Goal: Contribute content: Share content

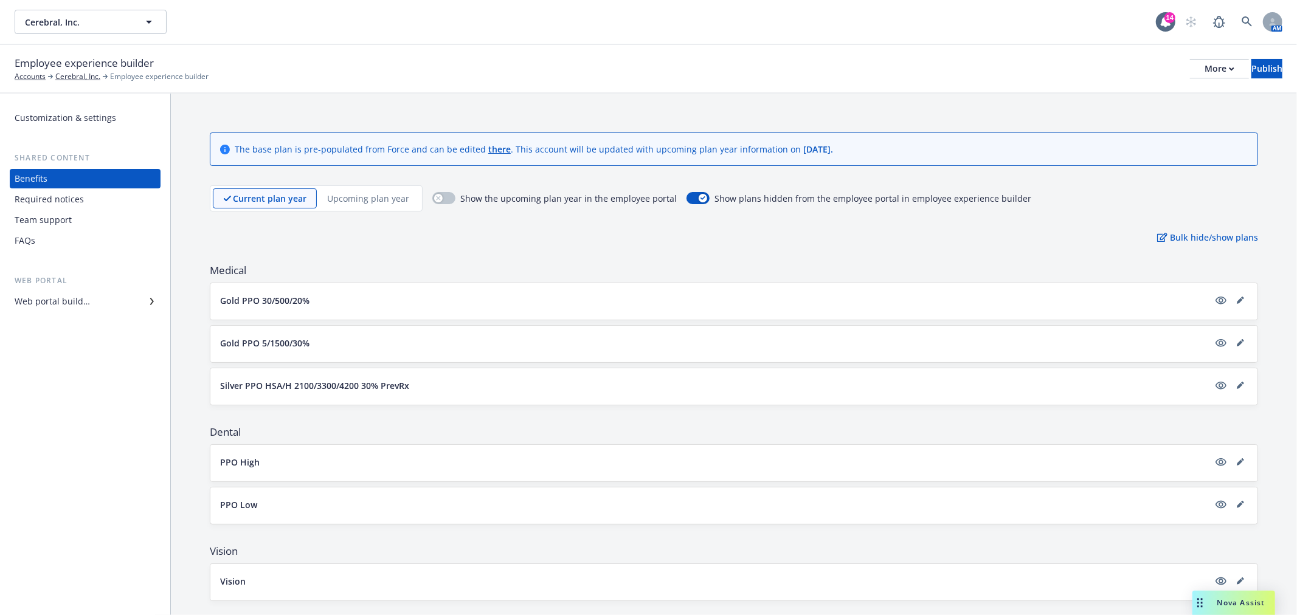
click at [64, 193] on div "Required notices" at bounding box center [49, 199] width 69 height 19
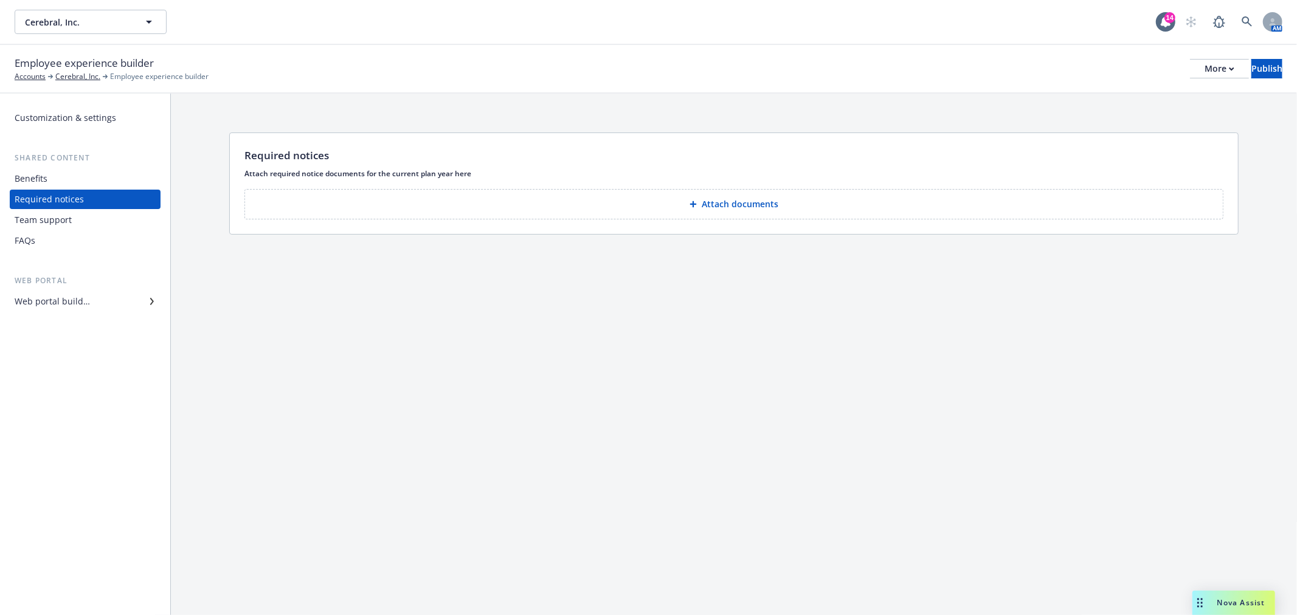
click at [56, 221] on div "Team support" at bounding box center [43, 219] width 57 height 19
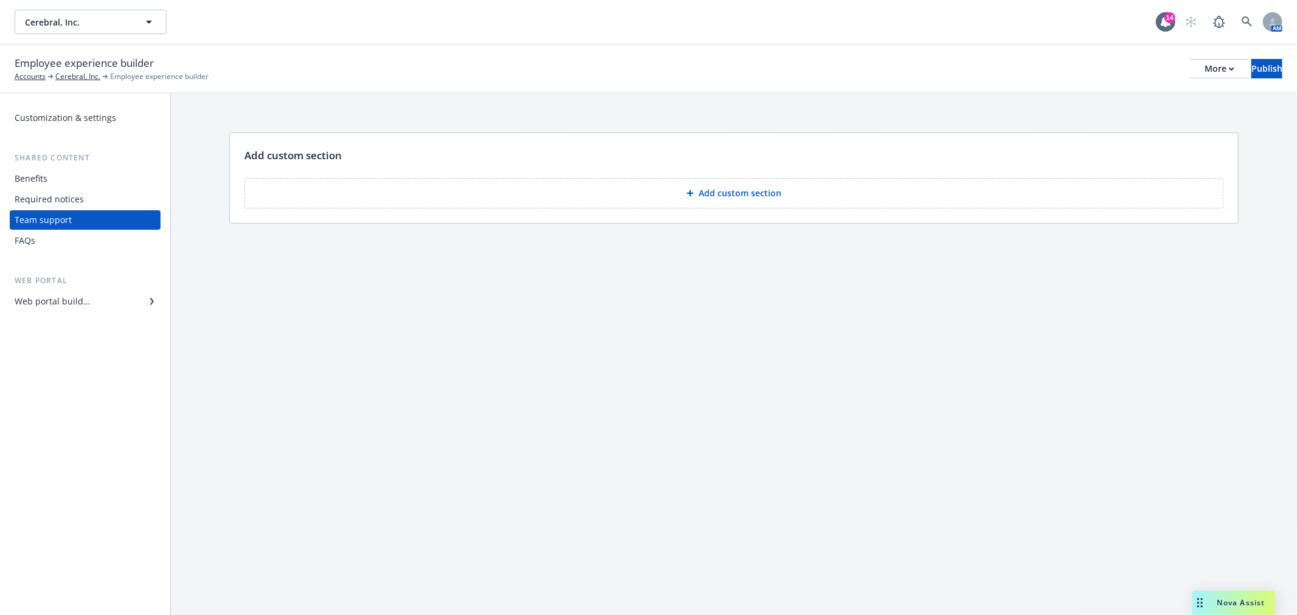
click at [38, 239] on div "FAQs" at bounding box center [85, 240] width 141 height 19
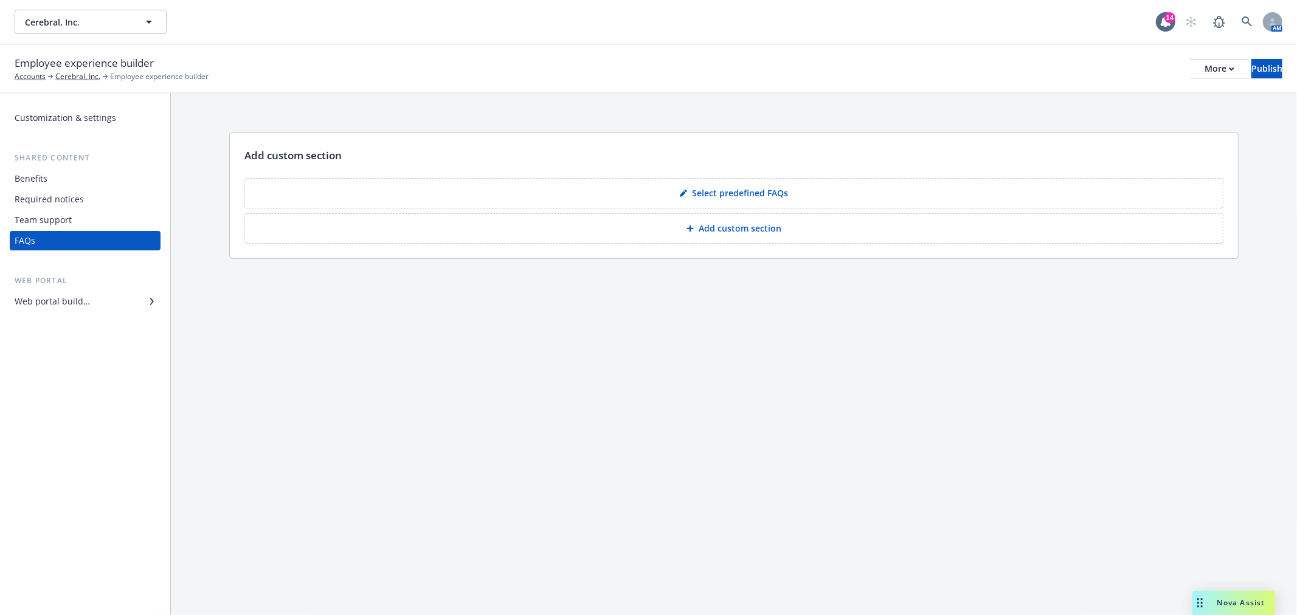
click at [40, 179] on div "Benefits" at bounding box center [31, 178] width 33 height 19
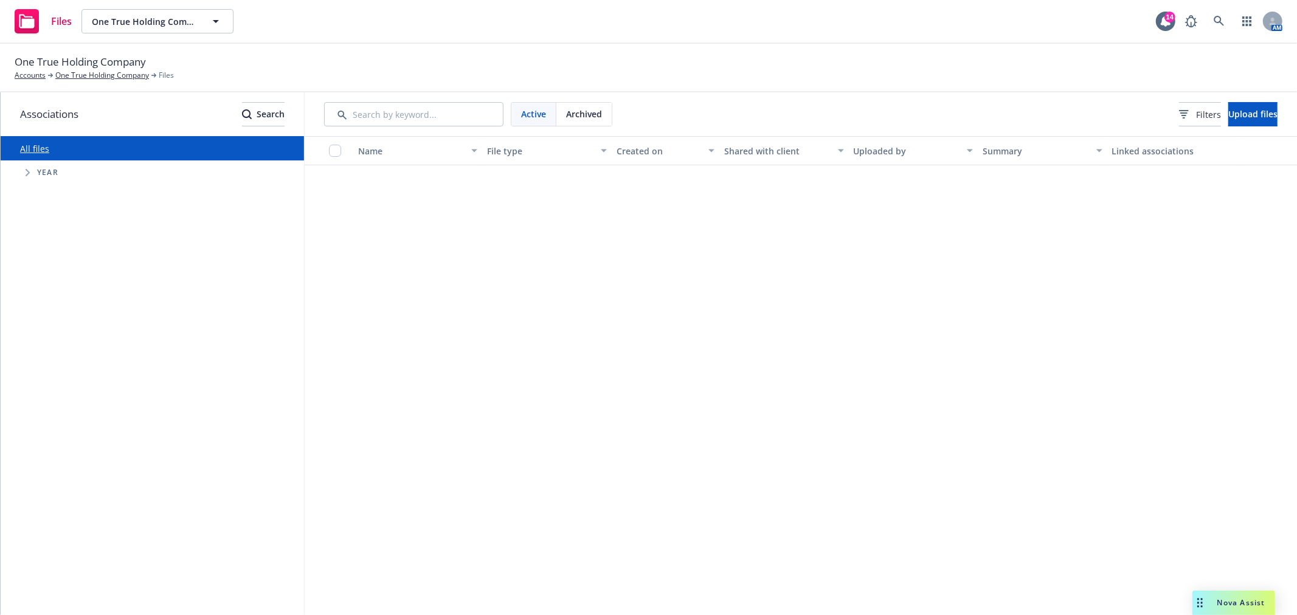
scroll to position [1283, 0]
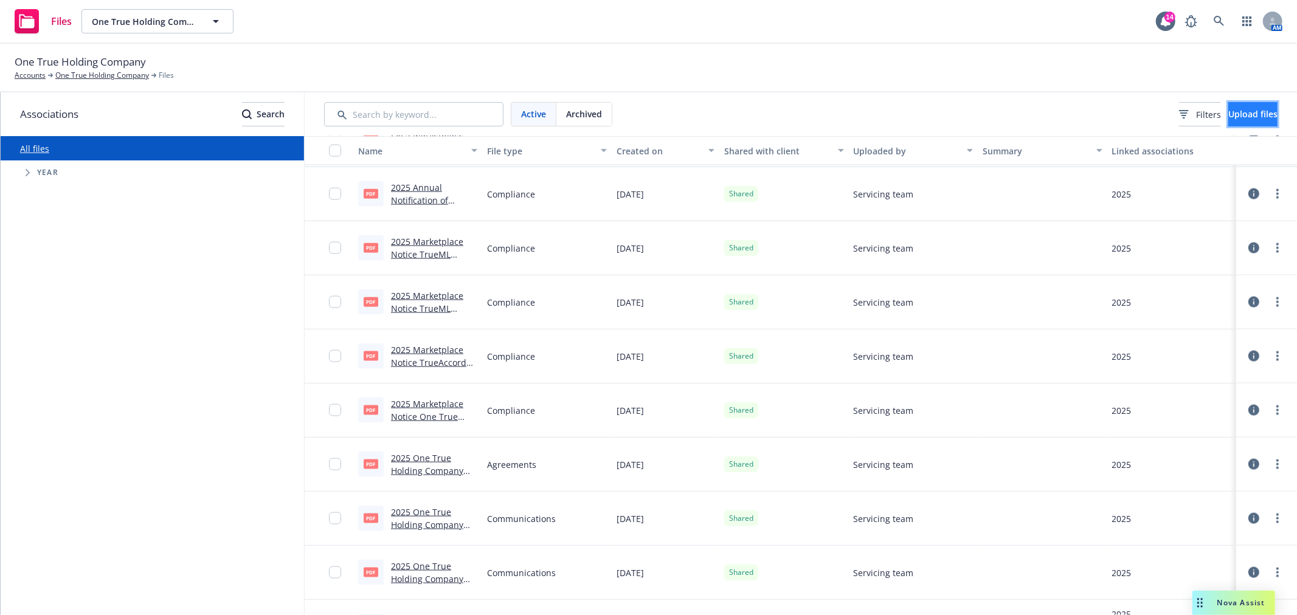
click at [1240, 108] on span "Upload files" at bounding box center [1252, 114] width 49 height 12
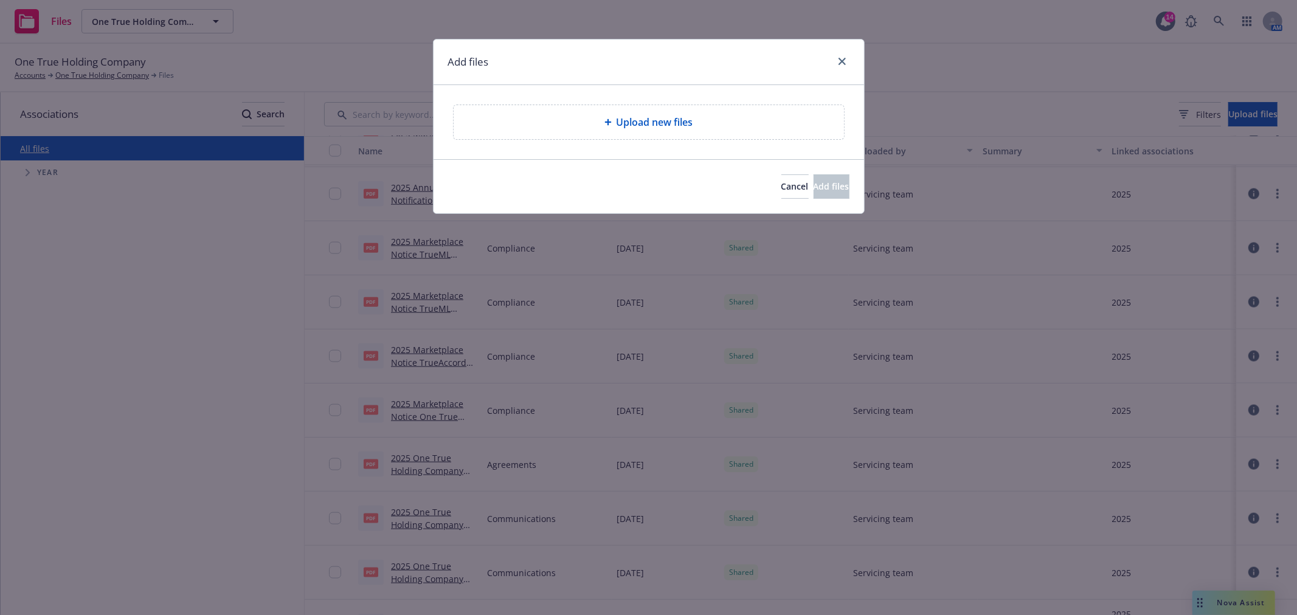
click at [642, 114] on div "Upload new files" at bounding box center [648, 122] width 390 height 34
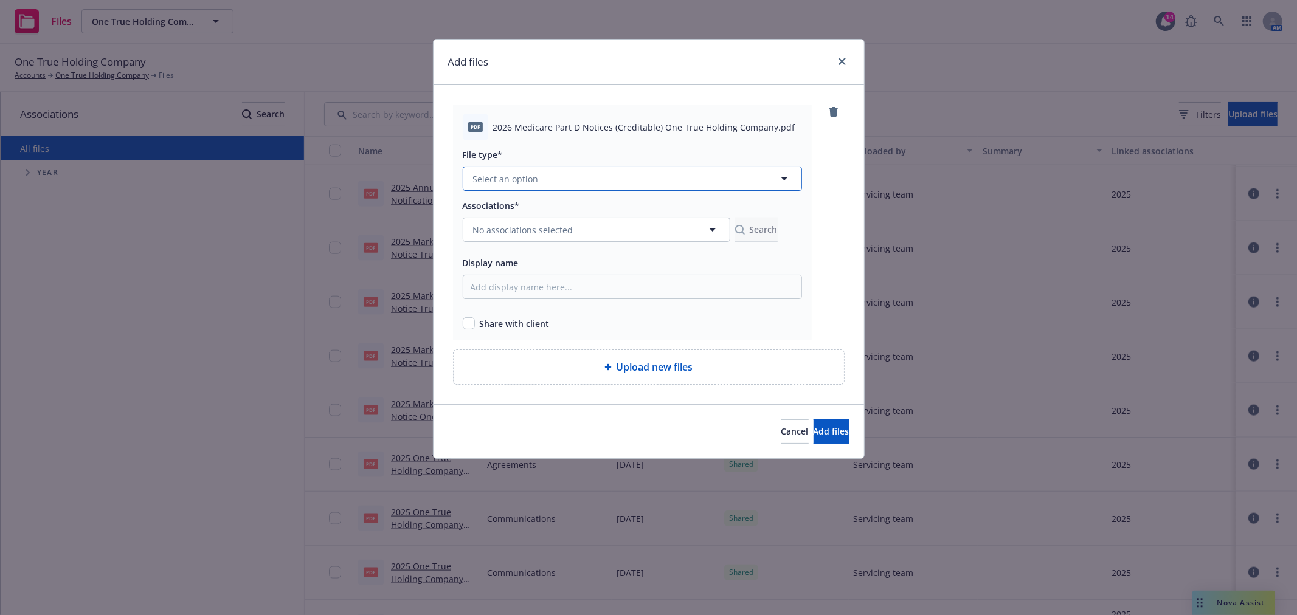
click at [580, 183] on button "Select an option" at bounding box center [632, 179] width 339 height 24
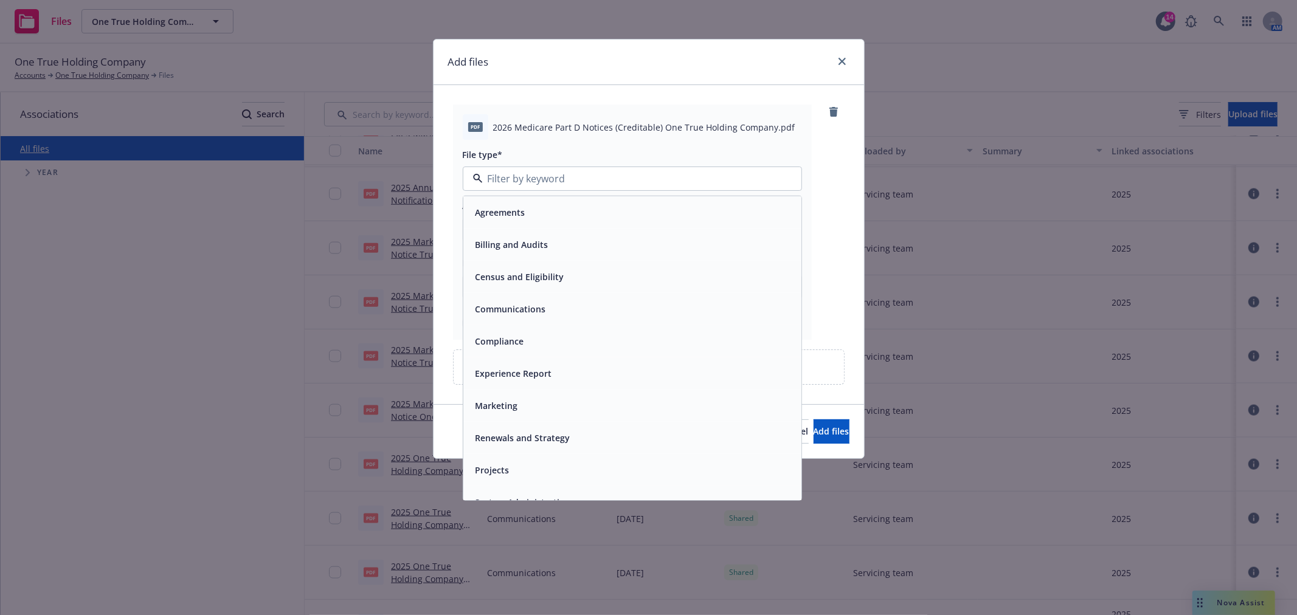
click at [506, 340] on span "Compliance" at bounding box center [499, 341] width 49 height 13
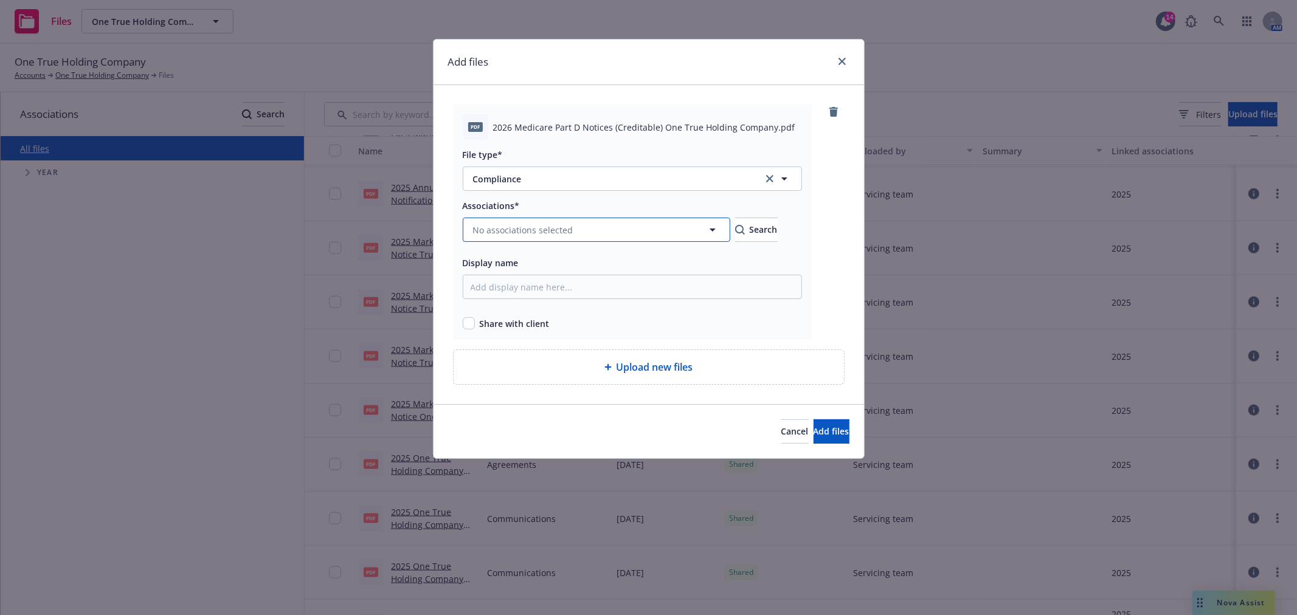
click at [526, 227] on span "No associations selected" at bounding box center [523, 230] width 100 height 13
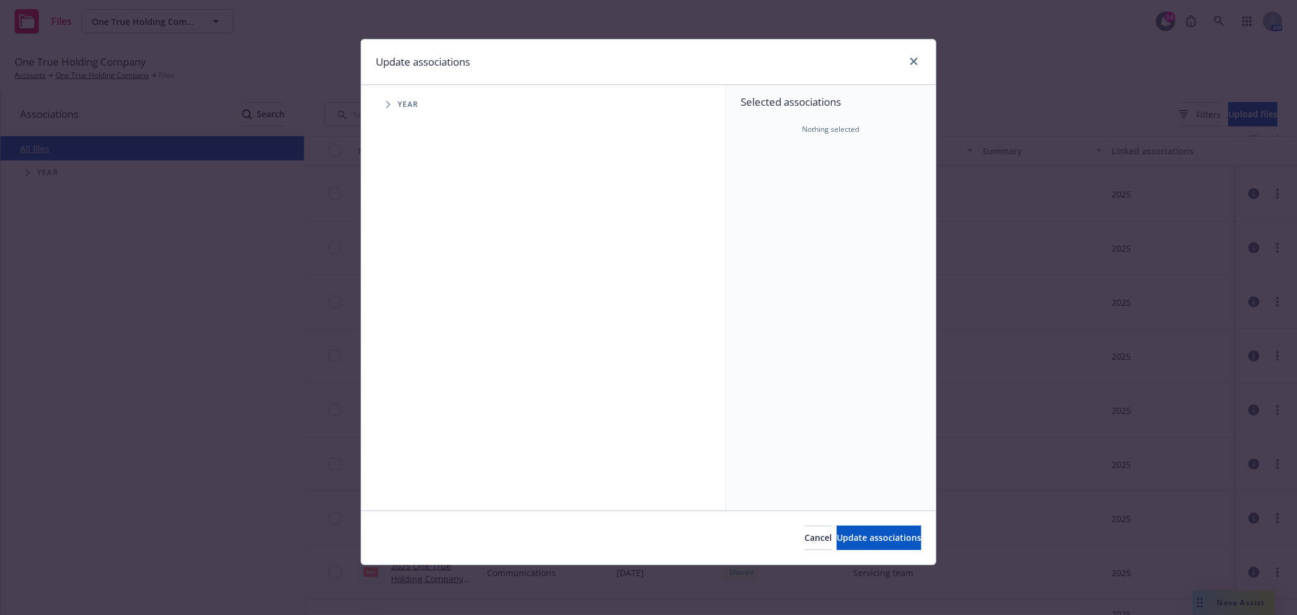
click at [386, 102] on icon "Tree Example" at bounding box center [388, 104] width 5 height 7
click at [419, 297] on input "Tree Example" at bounding box center [419, 299] width 12 height 12
checkbox input "true"
click at [847, 537] on span "Update associations" at bounding box center [878, 538] width 84 height 12
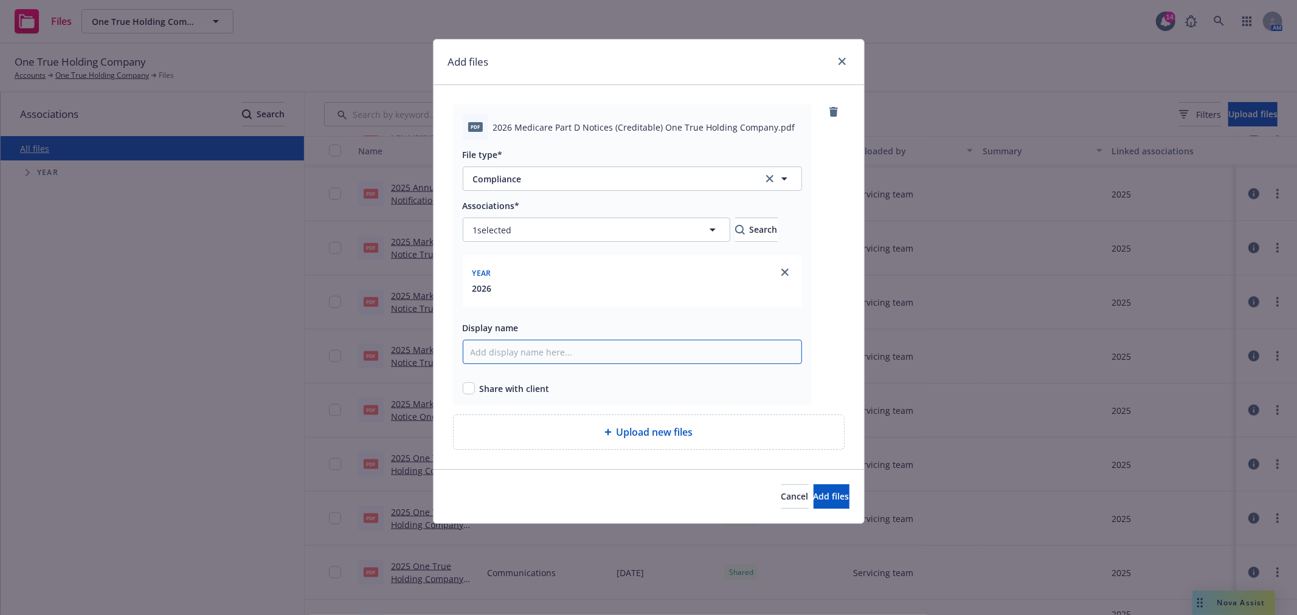
click at [497, 350] on input "Display name" at bounding box center [632, 352] width 339 height 24
paste input "2026 Medicare Part D Notices (Creditable) One True Holding Company"
type input "2026 Medicare Part D Notices (Creditable) One True Holding Company"
click at [469, 384] on input "checkbox" at bounding box center [469, 388] width 12 height 12
checkbox input "true"
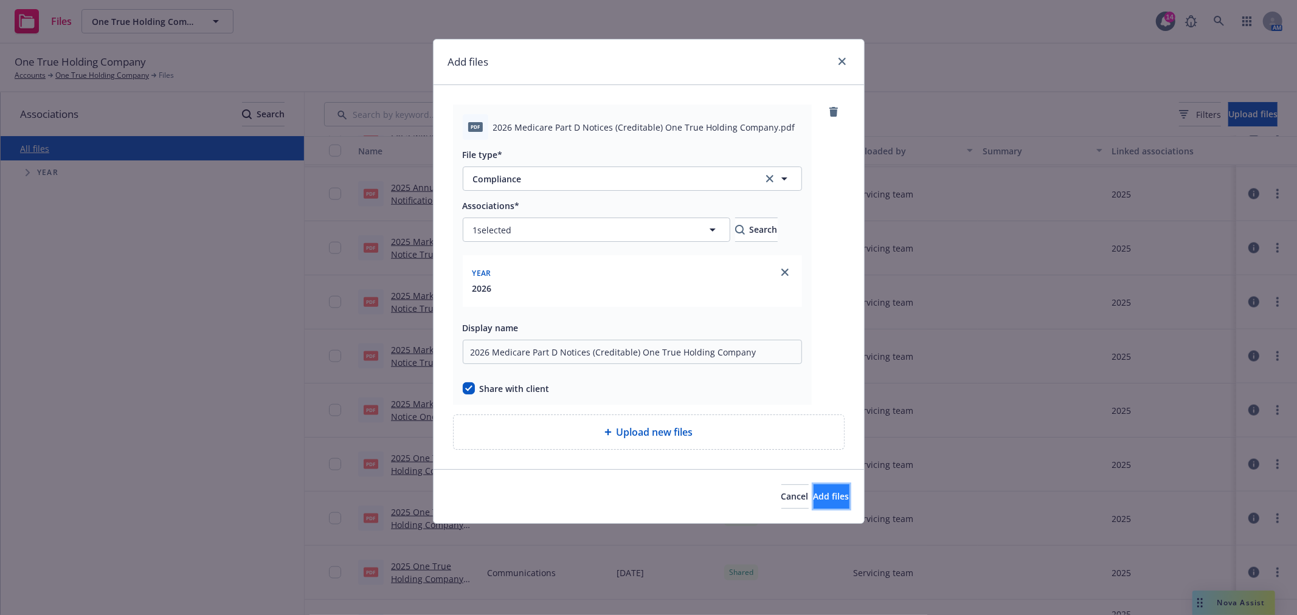
click at [823, 494] on span "Add files" at bounding box center [831, 497] width 36 height 12
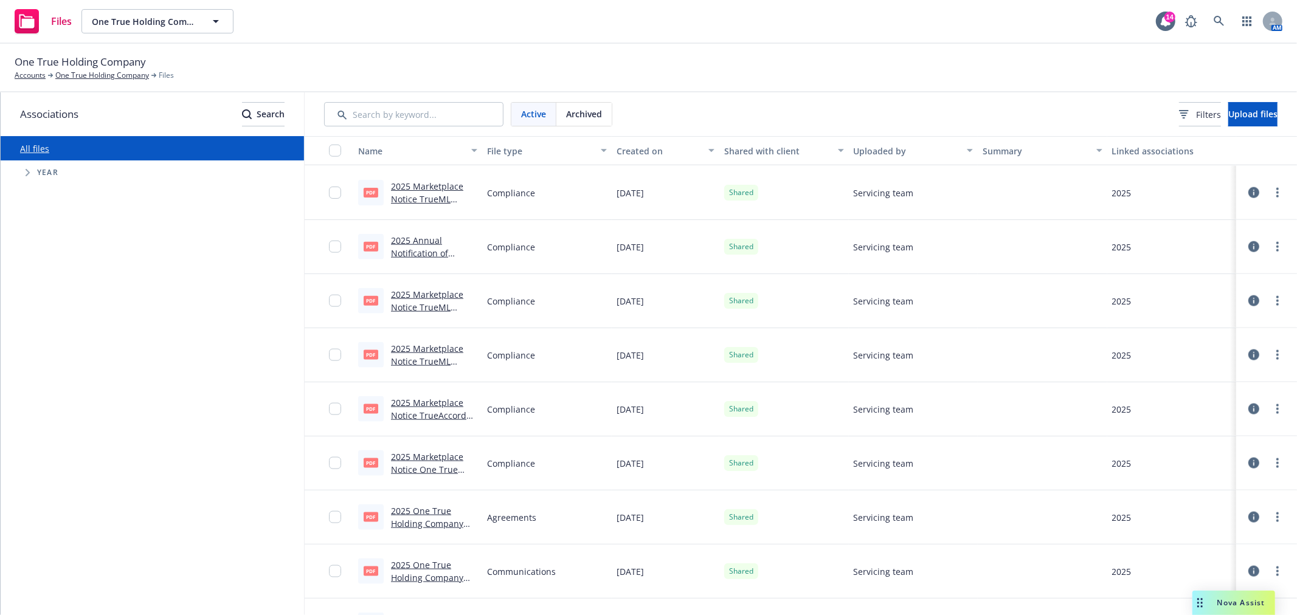
scroll to position [1337, 0]
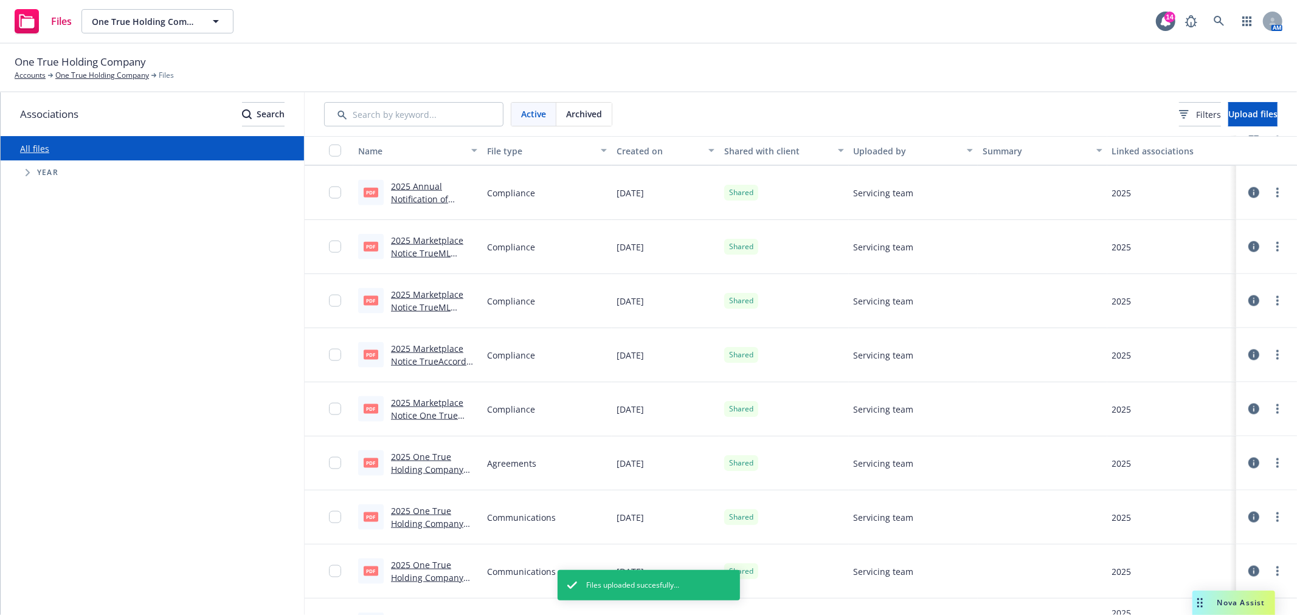
click at [125, 309] on div "All files Accessibility guide for tree Tree Example. Navigate the tree with the…" at bounding box center [152, 375] width 303 height 479
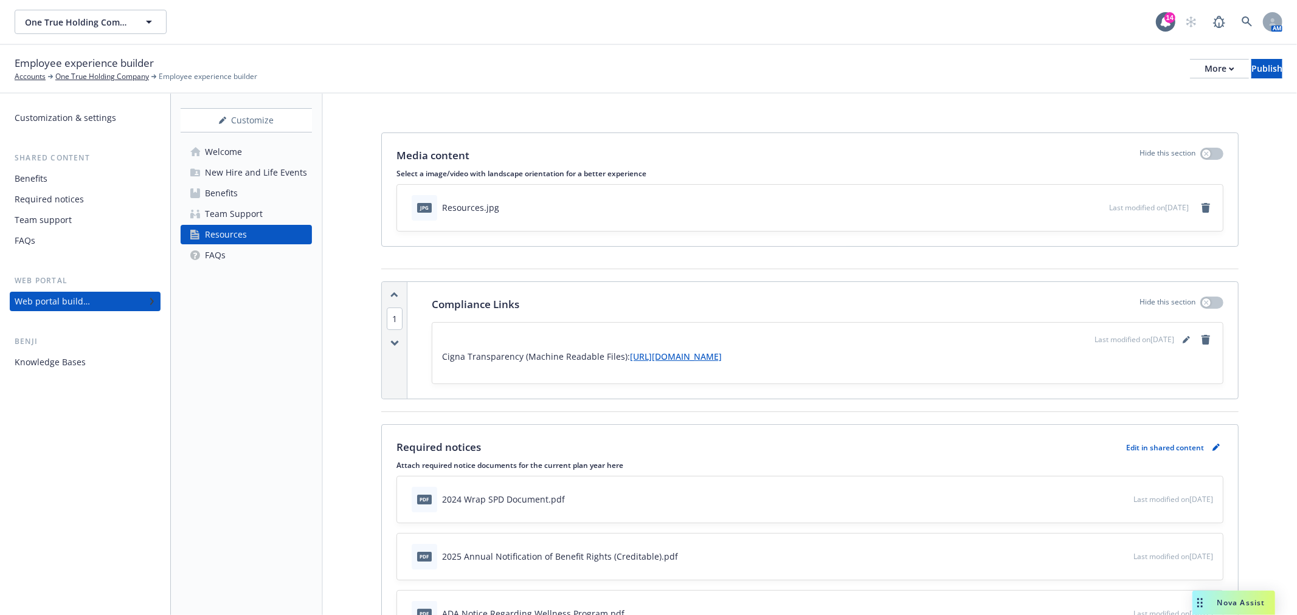
click at [491, 22] on div "One True Holding Company One True Holding Company" at bounding box center [585, 22] width 1141 height 24
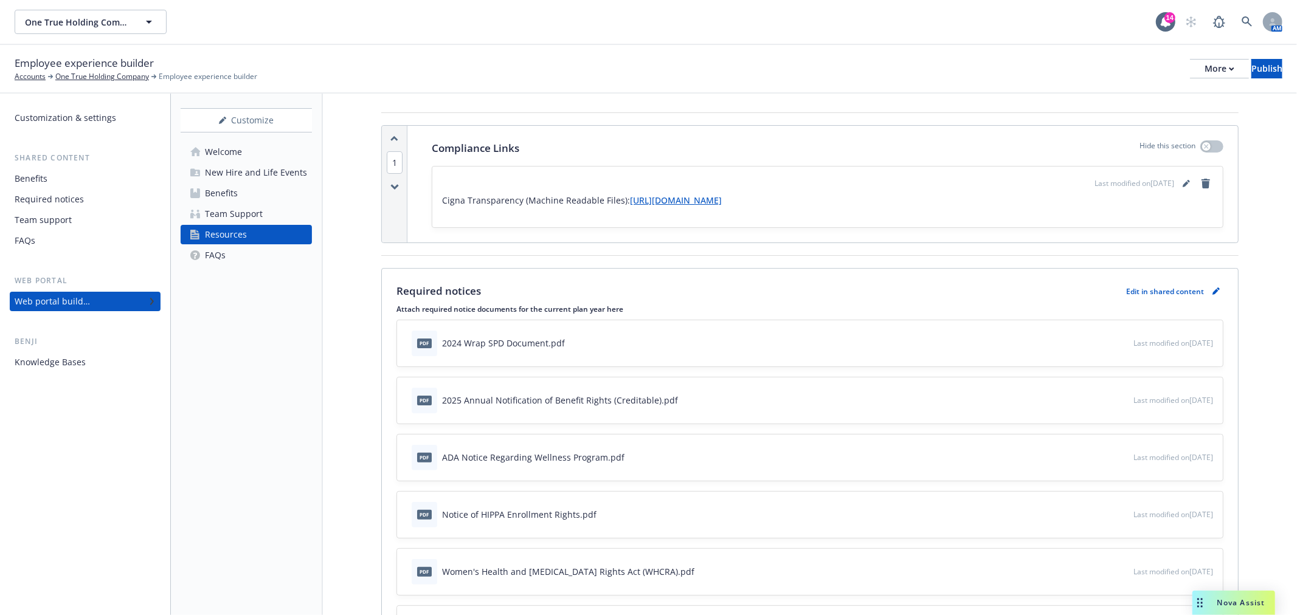
scroll to position [202, 0]
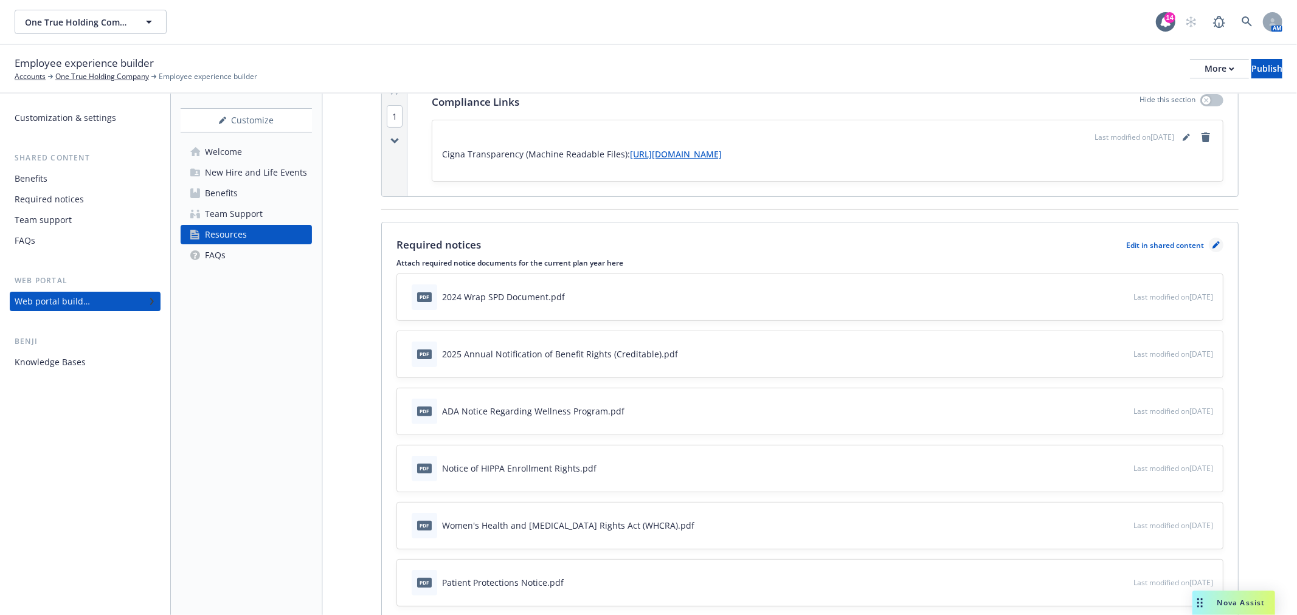
click at [1208, 245] on link "pencil" at bounding box center [1215, 245] width 15 height 15
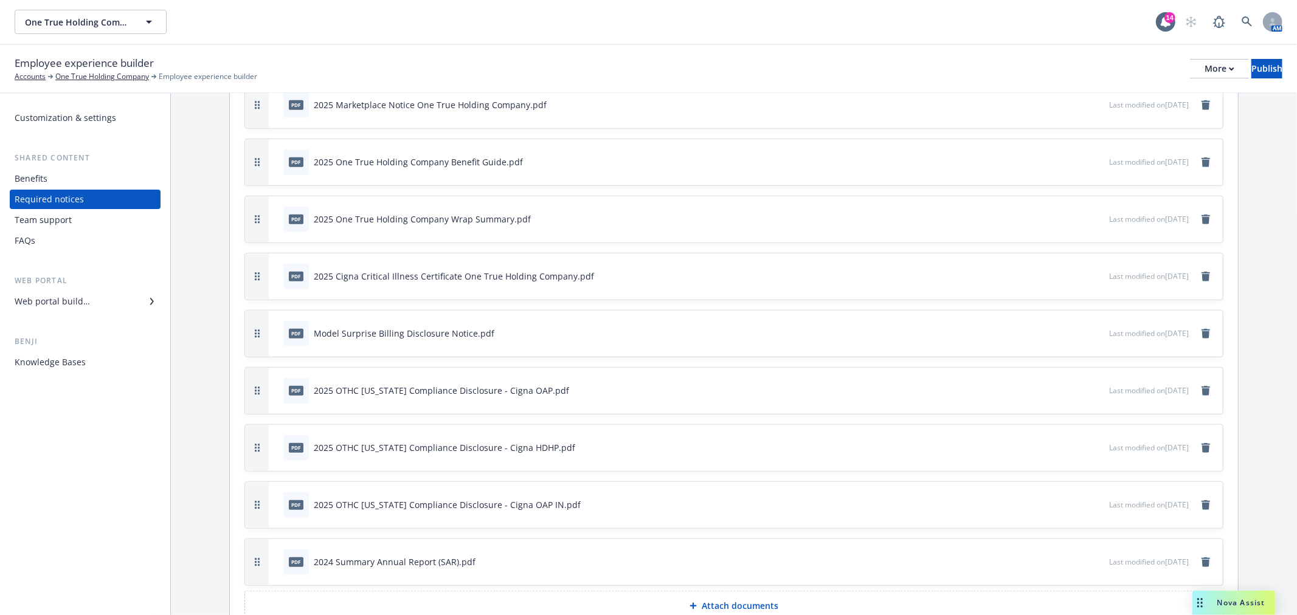
scroll to position [797, 0]
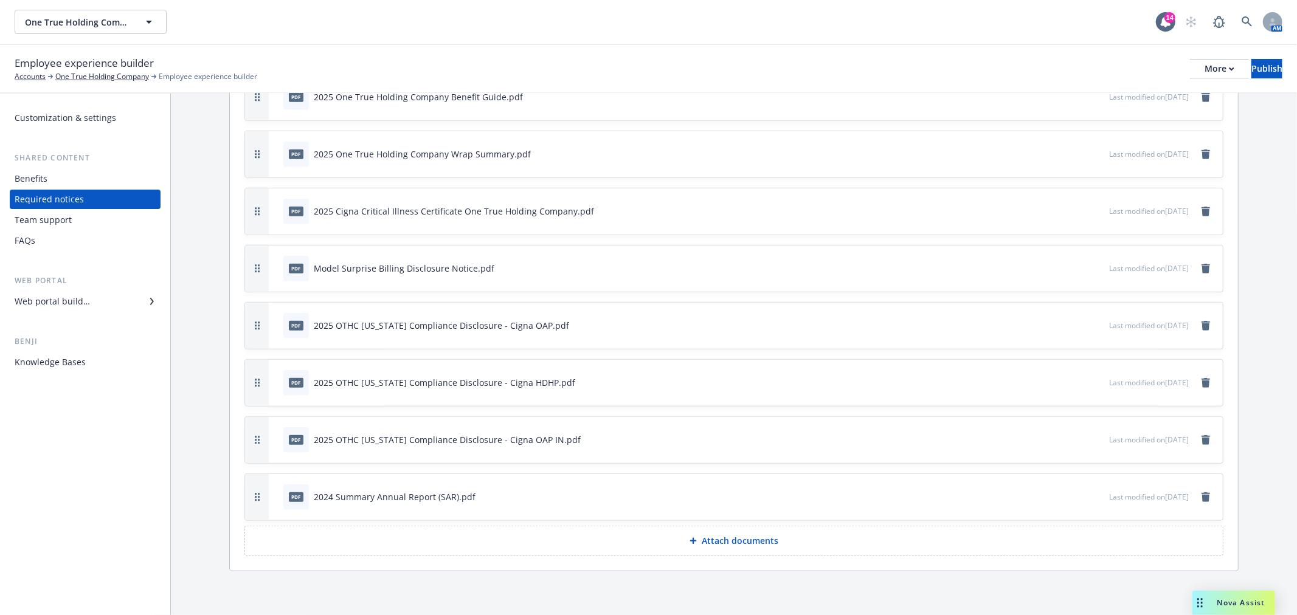
click at [721, 542] on p "Attach documents" at bounding box center [739, 541] width 77 height 12
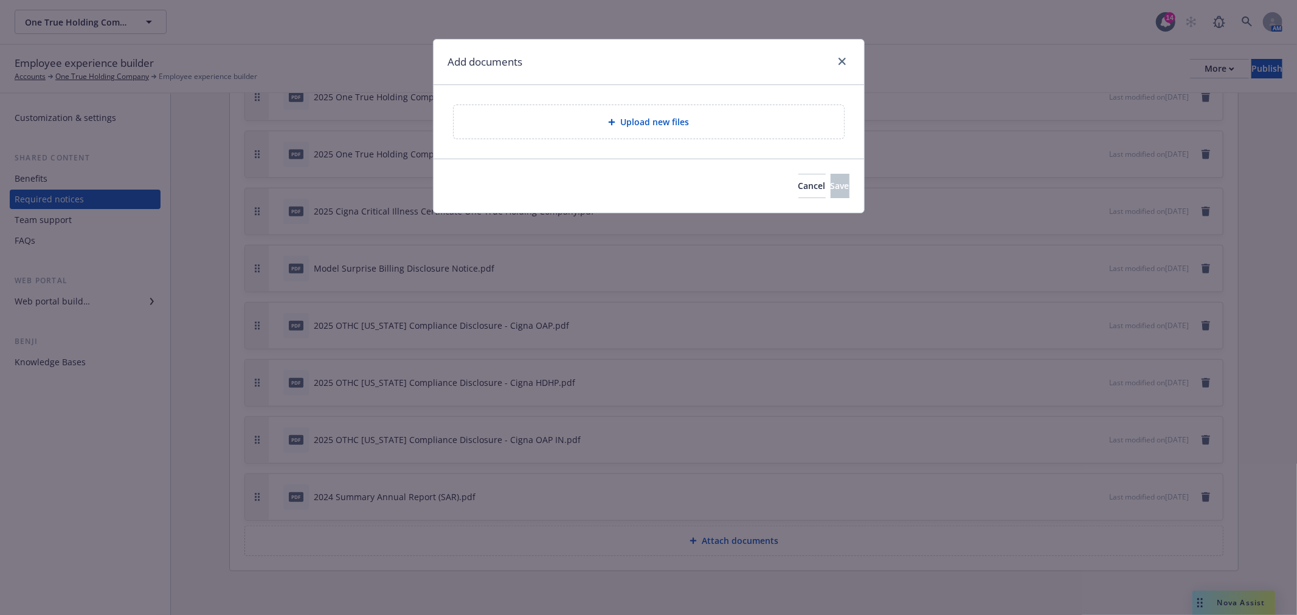
click at [665, 120] on span "Upload new files" at bounding box center [654, 121] width 69 height 13
click at [798, 187] on span "Cancel" at bounding box center [811, 186] width 27 height 12
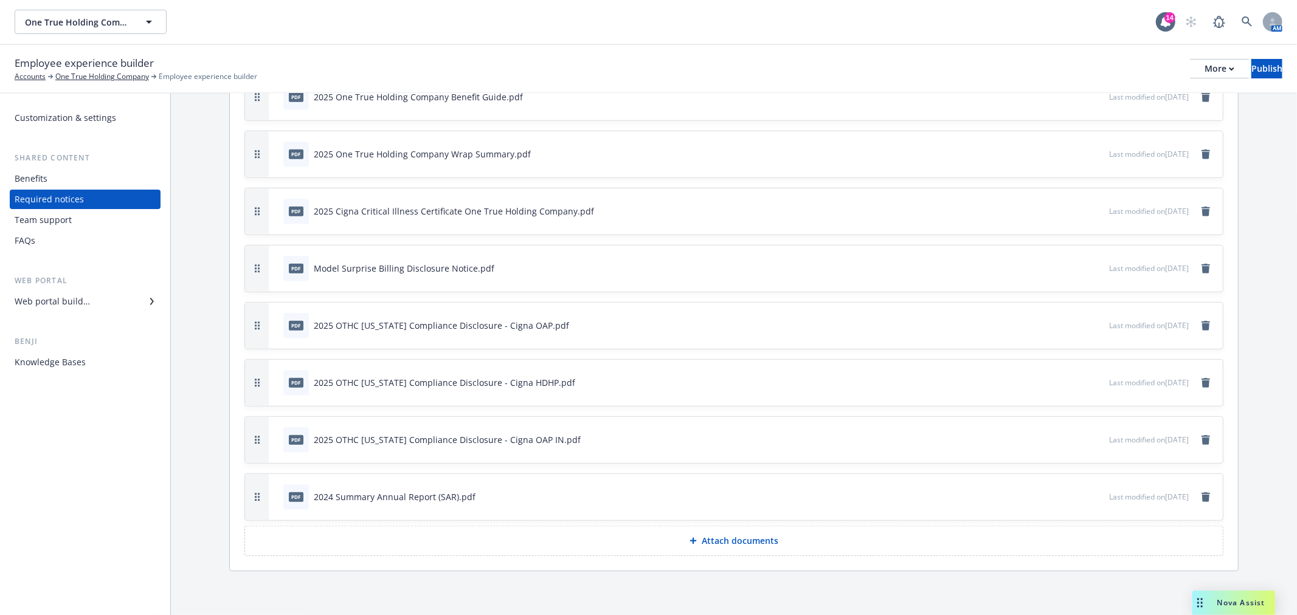
click at [727, 539] on p "Attach documents" at bounding box center [739, 541] width 77 height 12
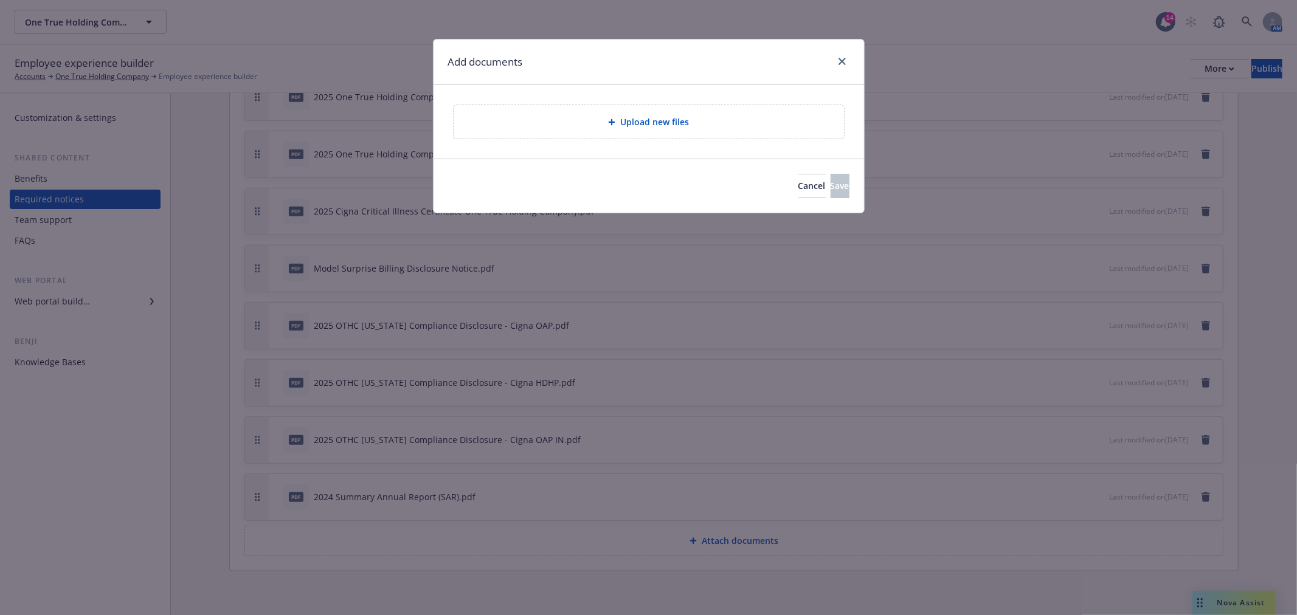
click at [710, 128] on div "Upload new files" at bounding box center [648, 122] width 371 height 14
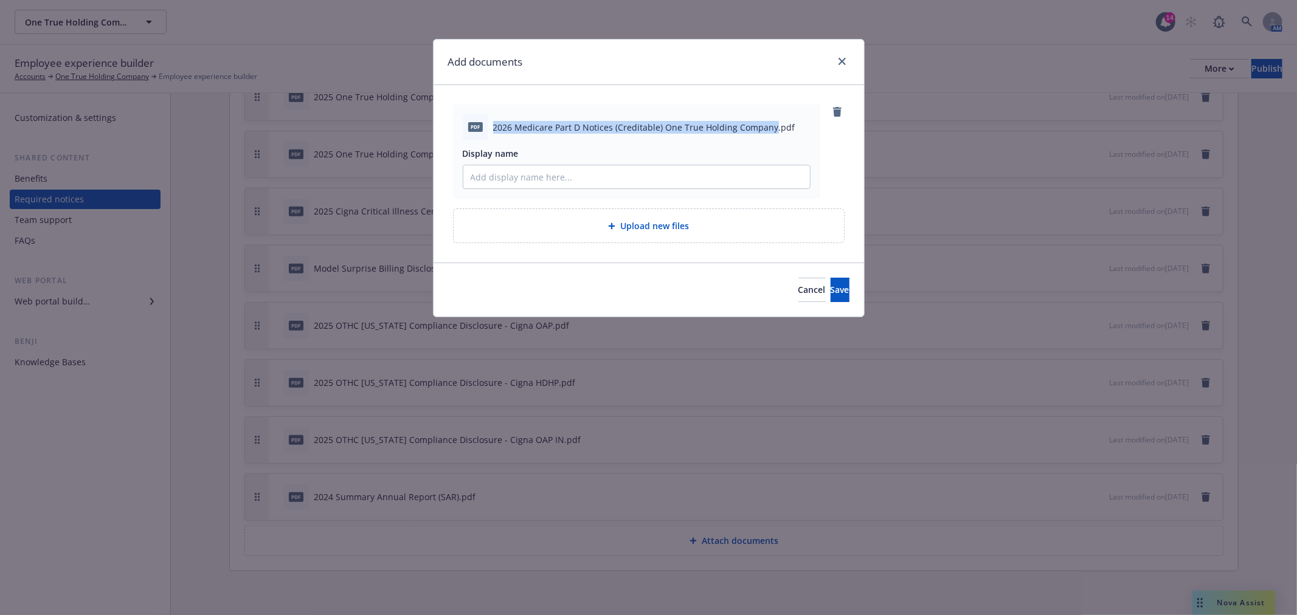
drag, startPoint x: 495, startPoint y: 123, endPoint x: 770, endPoint y: 126, distance: 274.8
click at [770, 126] on span "2026 Medicare Part D Notices (Creditable) One True Holding Company.pdf" at bounding box center [644, 127] width 302 height 13
copy span "2026 Medicare Part D Notices (Creditable) One True Holding Company"
click at [627, 169] on input "Display name" at bounding box center [636, 176] width 346 height 23
paste input "2026 Medicare Part D Notices (Creditable) One True Holding Company"
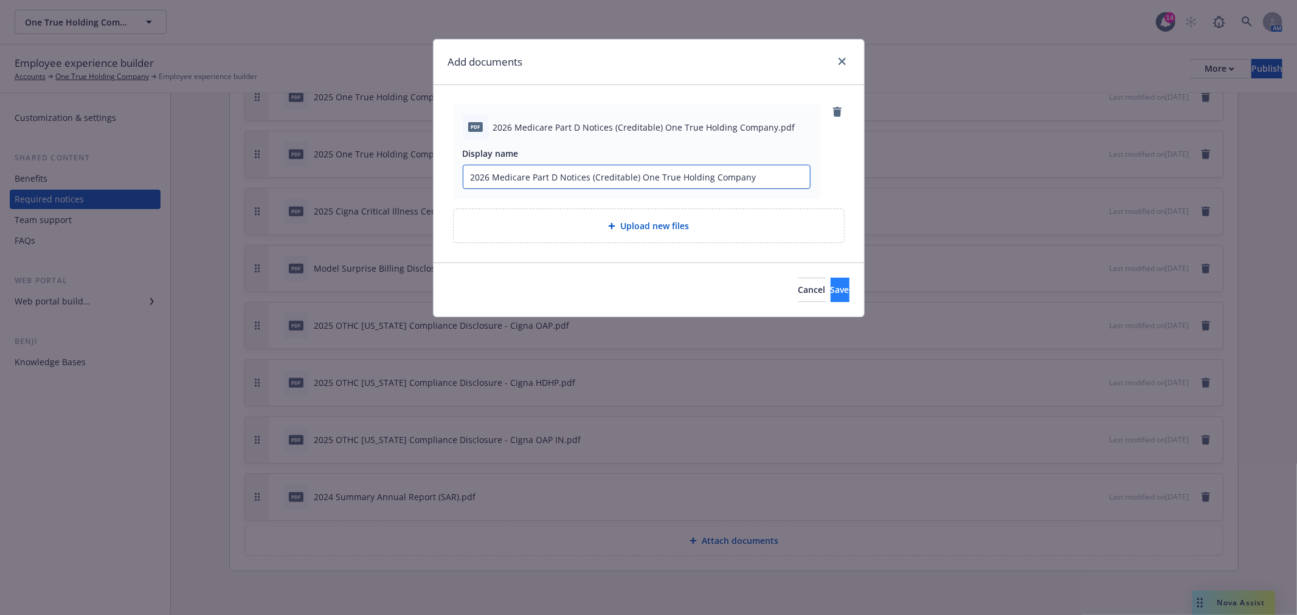
type input "2026 Medicare Part D Notices (Creditable) One True Holding Company"
click at [830, 283] on button "Save" at bounding box center [839, 290] width 19 height 24
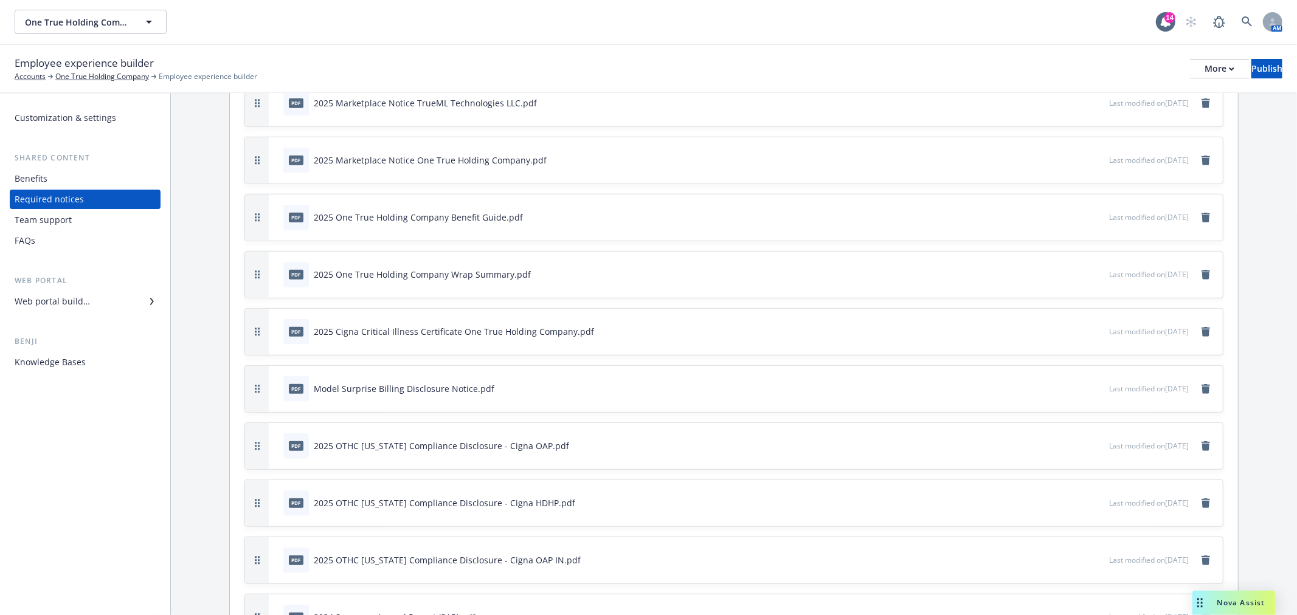
scroll to position [527, 0]
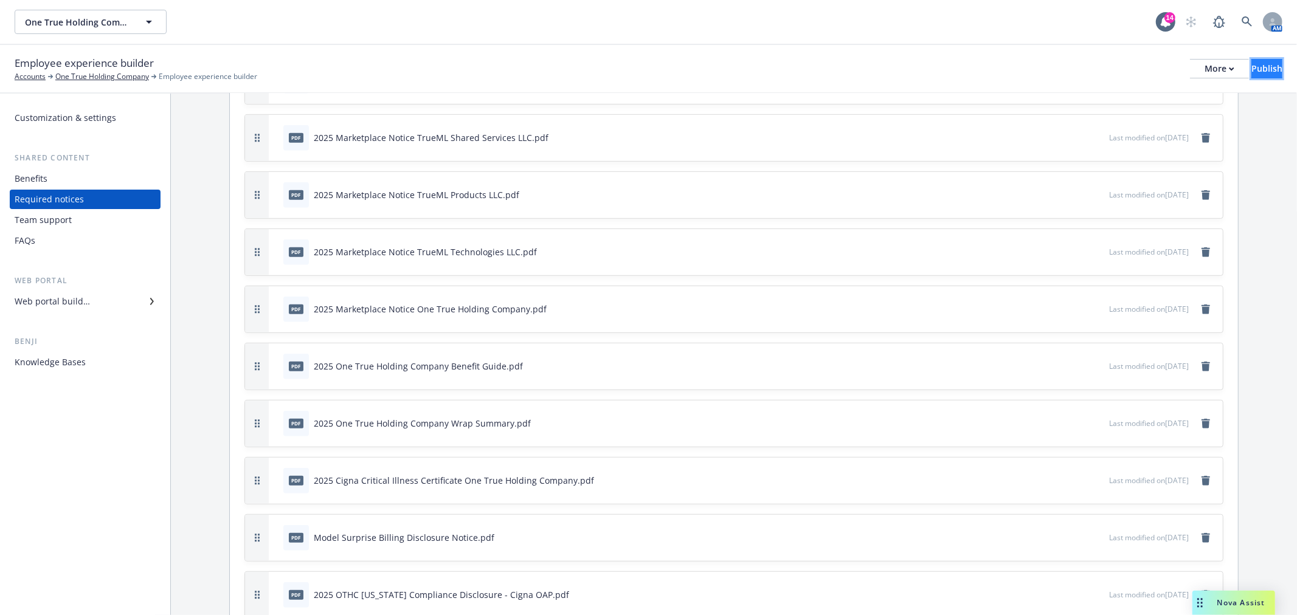
click at [1251, 67] on div "Publish" at bounding box center [1266, 69] width 31 height 18
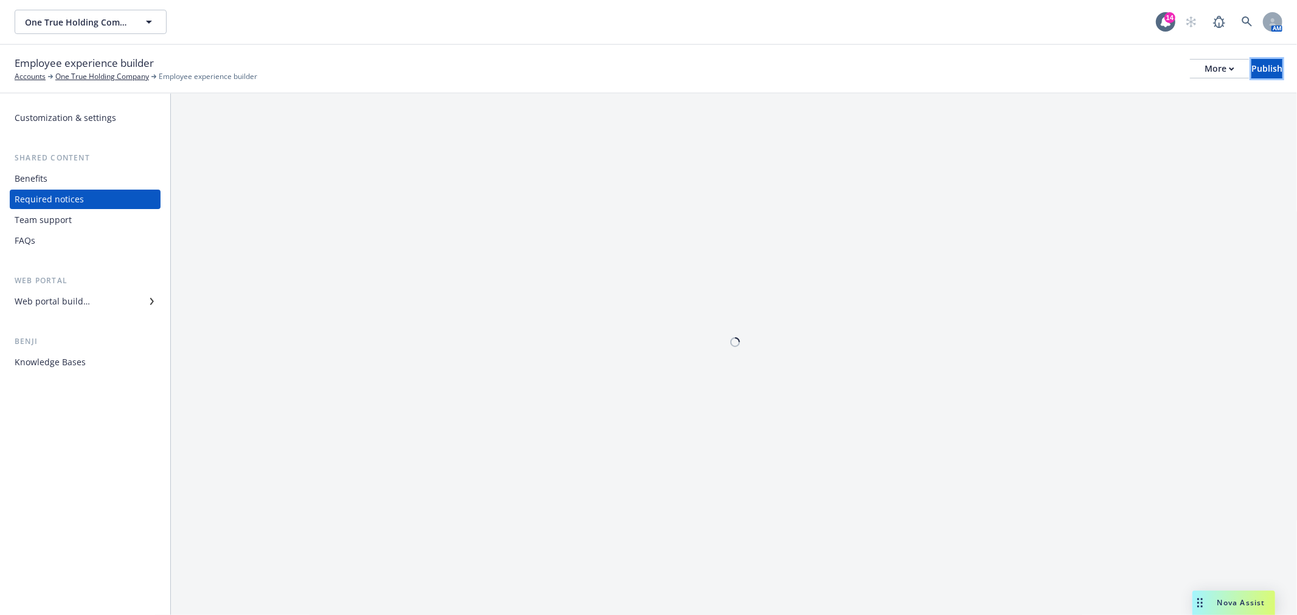
scroll to position [0, 0]
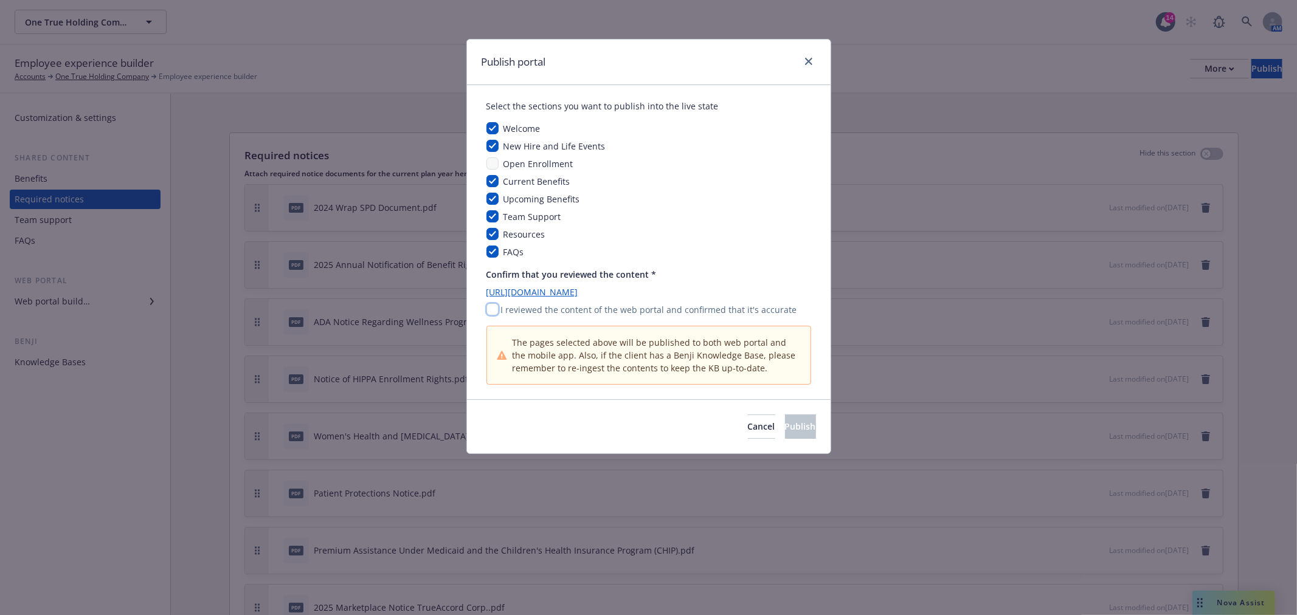
click at [495, 310] on input "checkbox" at bounding box center [492, 309] width 12 height 12
checkbox input "true"
click at [785, 429] on span "Publish" at bounding box center [800, 427] width 31 height 12
